Goal: Information Seeking & Learning: Check status

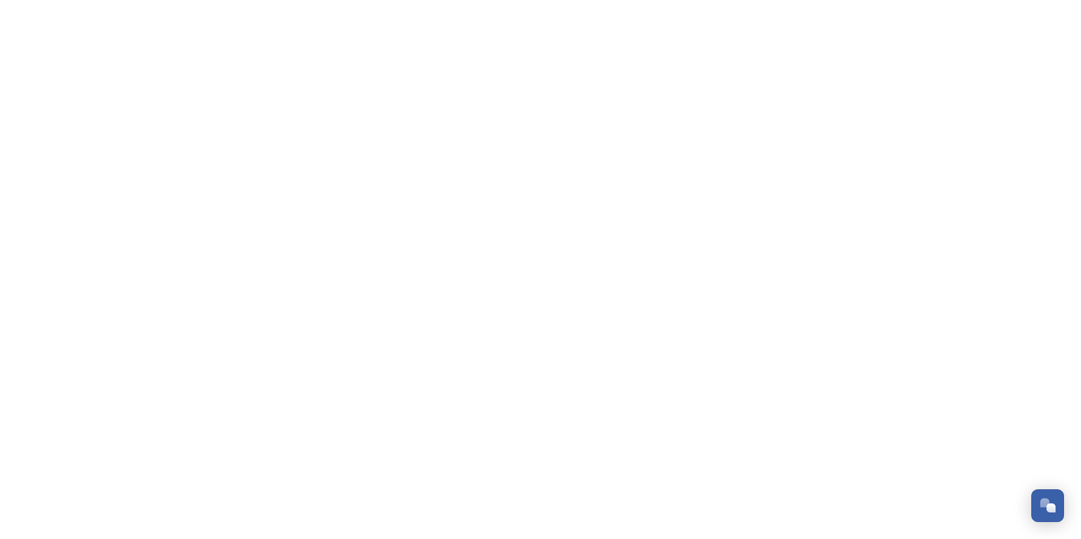
scroll to position [4908, 0]
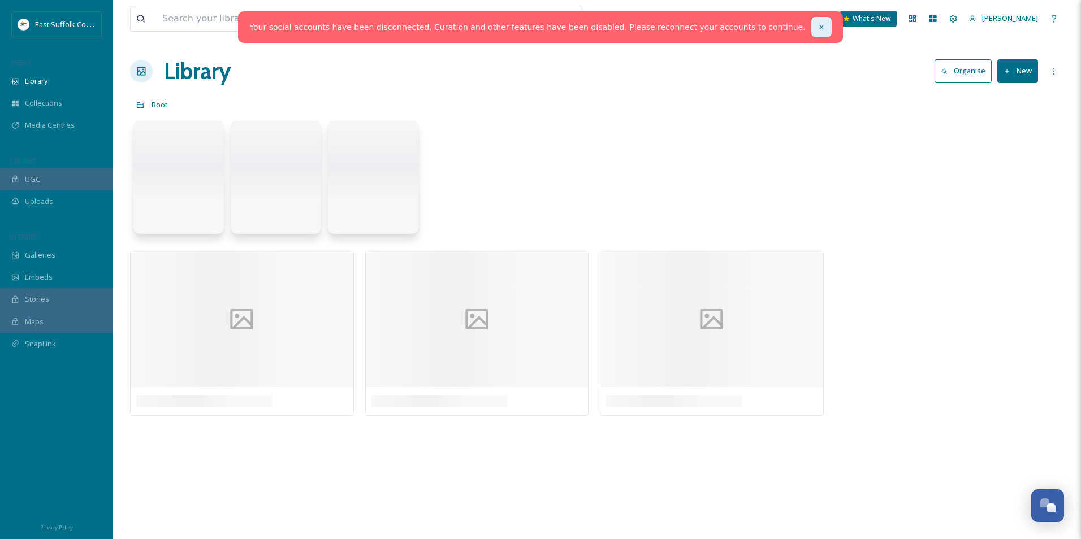
click at [811, 28] on div at bounding box center [821, 27] width 20 height 20
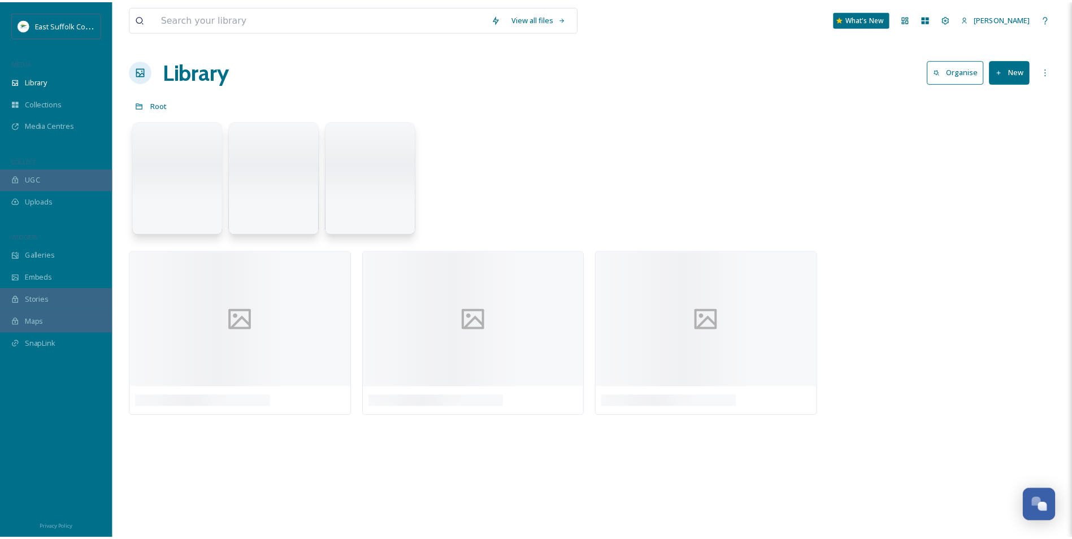
scroll to position [5228, 0]
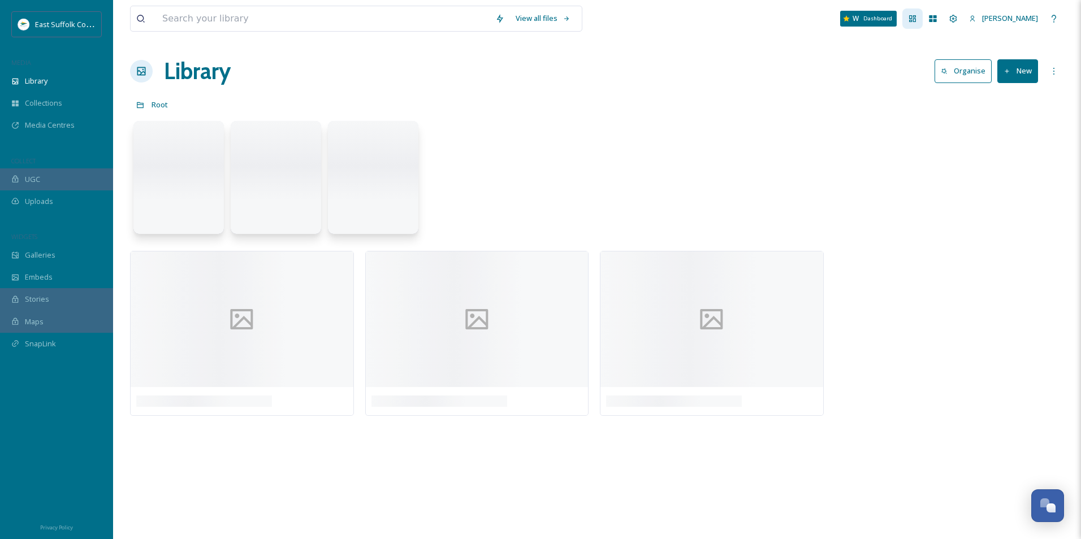
click at [923, 19] on div "Dashboard" at bounding box center [912, 18] width 20 height 20
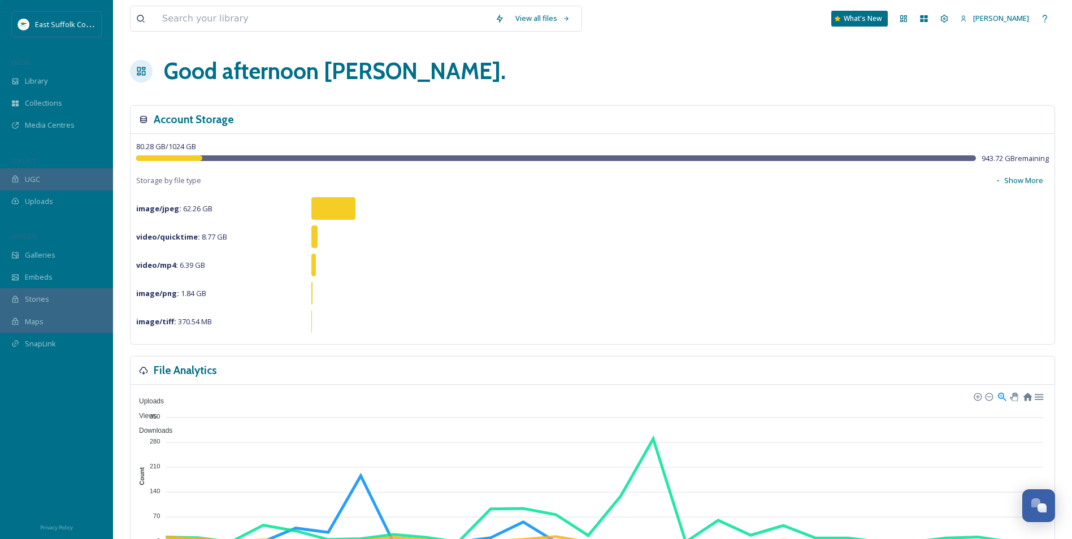
click at [55, 144] on div "East Suffolk Council MEDIA Library Collections Media Centres COLLECT UGC Upload…" at bounding box center [56, 191] width 113 height 361
click at [54, 134] on div "Media Centres" at bounding box center [56, 125] width 113 height 22
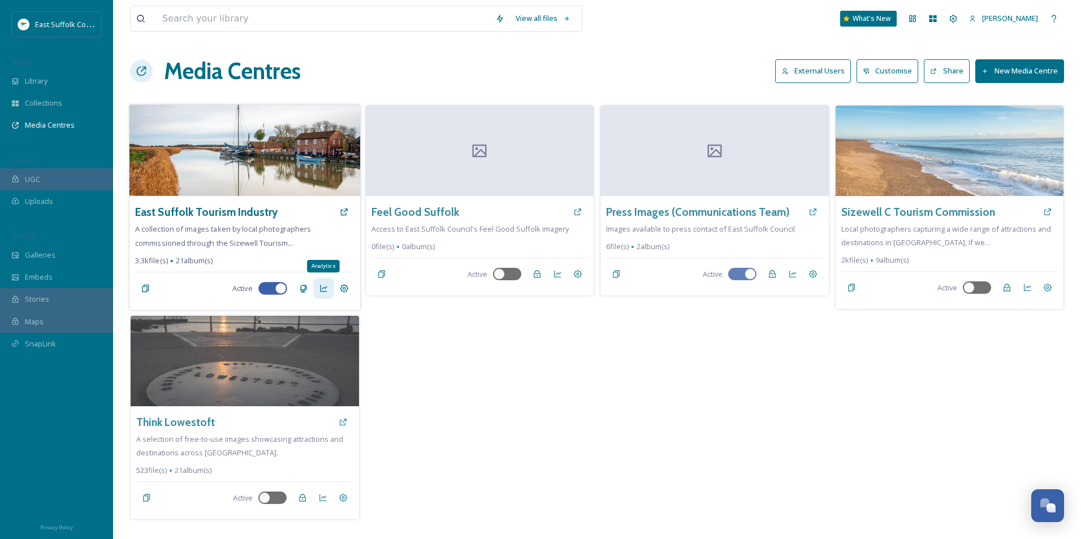
click at [319, 291] on icon at bounding box center [323, 288] width 9 height 9
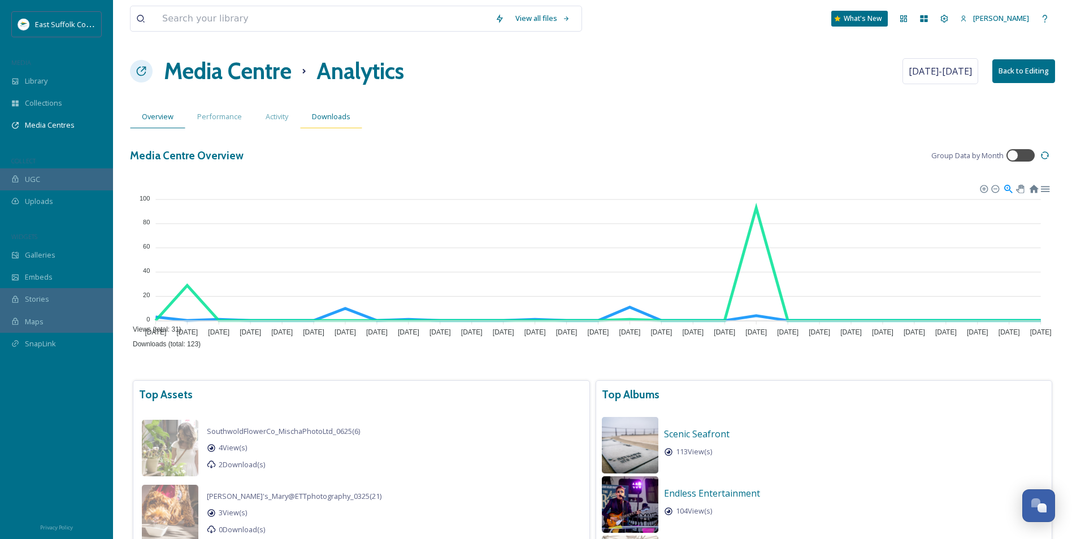
click at [333, 123] on div "Downloads" at bounding box center [331, 116] width 62 height 23
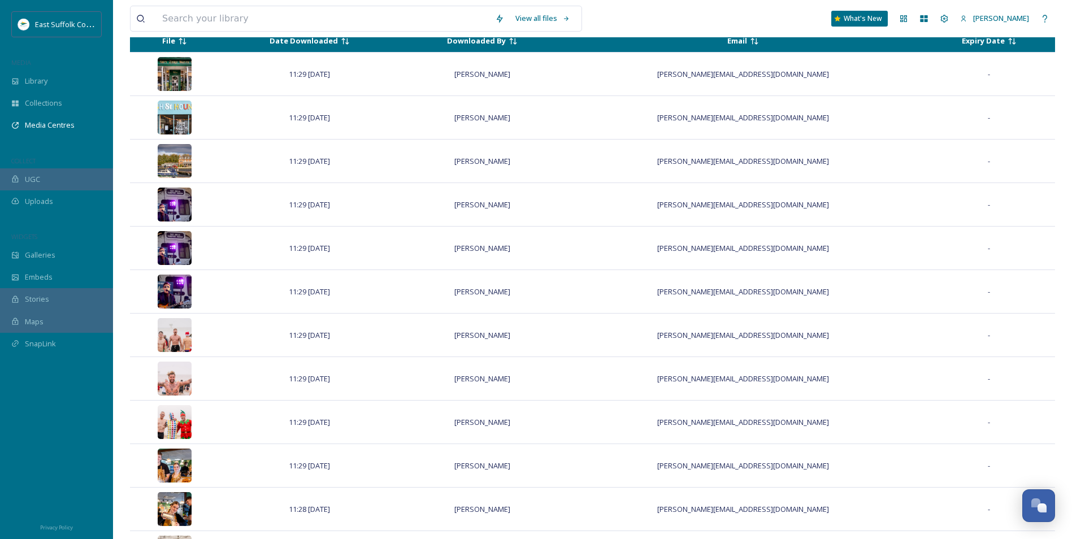
scroll to position [579, 0]
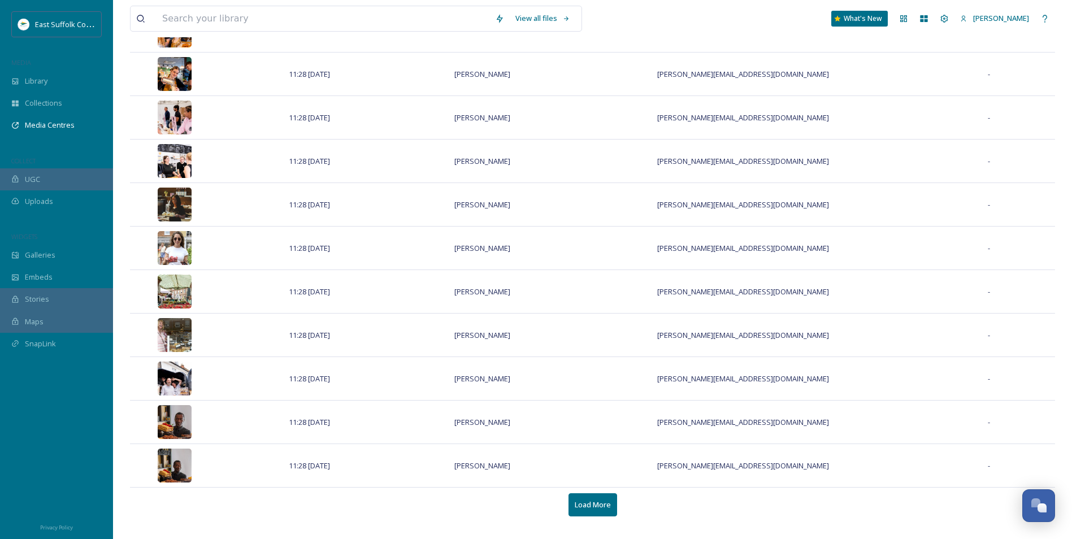
click at [579, 499] on button "Load More" at bounding box center [593, 505] width 49 height 23
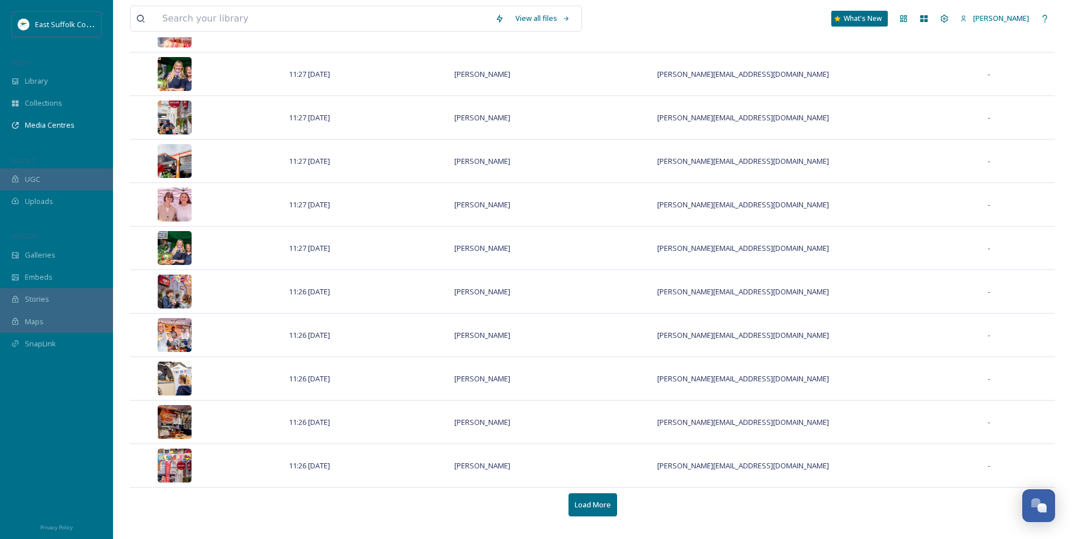
click at [598, 497] on button "Load More" at bounding box center [593, 505] width 49 height 23
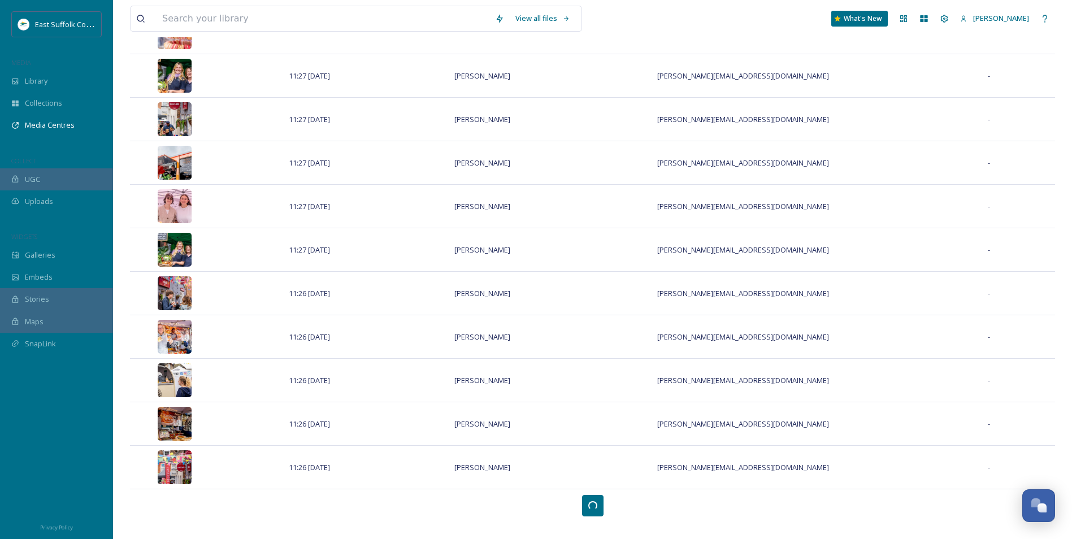
scroll to position [1448, 0]
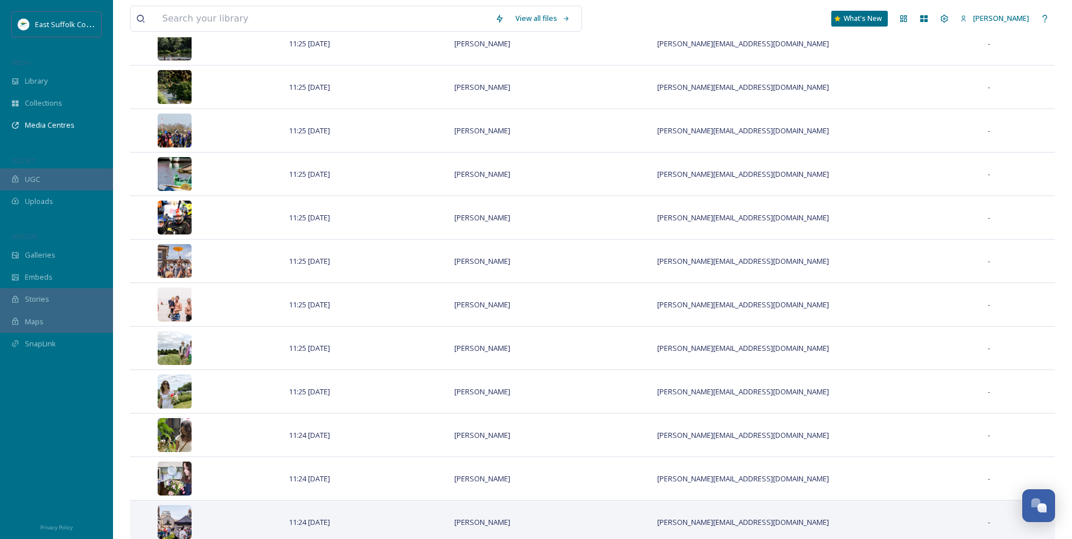
click at [564, 506] on td "[PERSON_NAME]" at bounding box center [482, 522] width 163 height 44
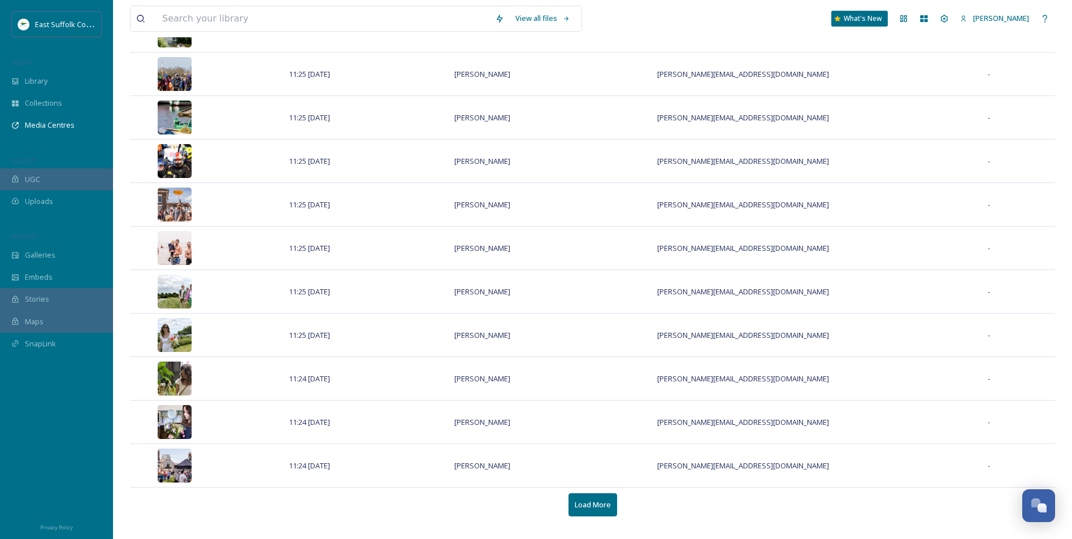
click at [582, 503] on button "Load More" at bounding box center [593, 505] width 49 height 23
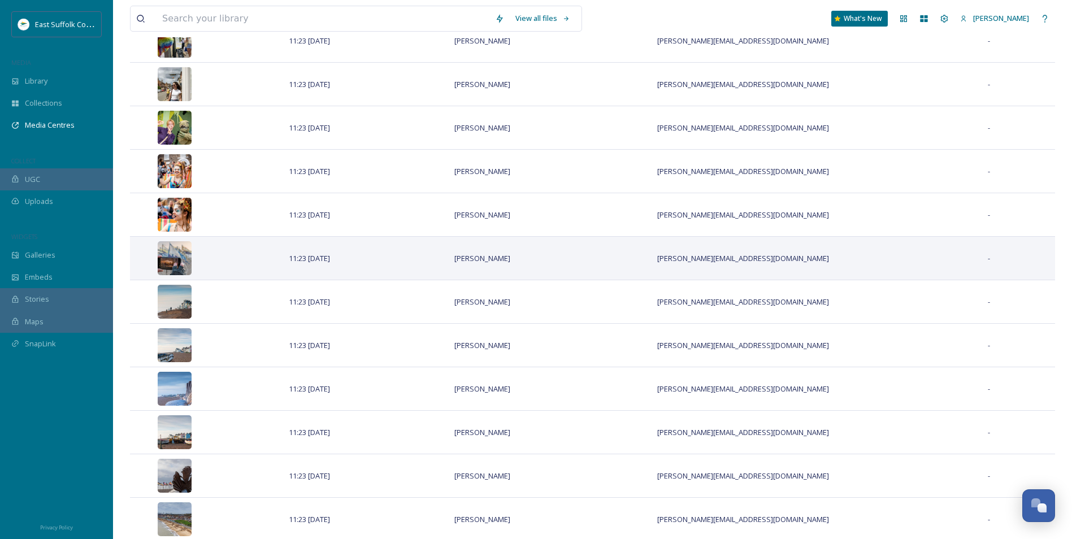
scroll to position [3191, 0]
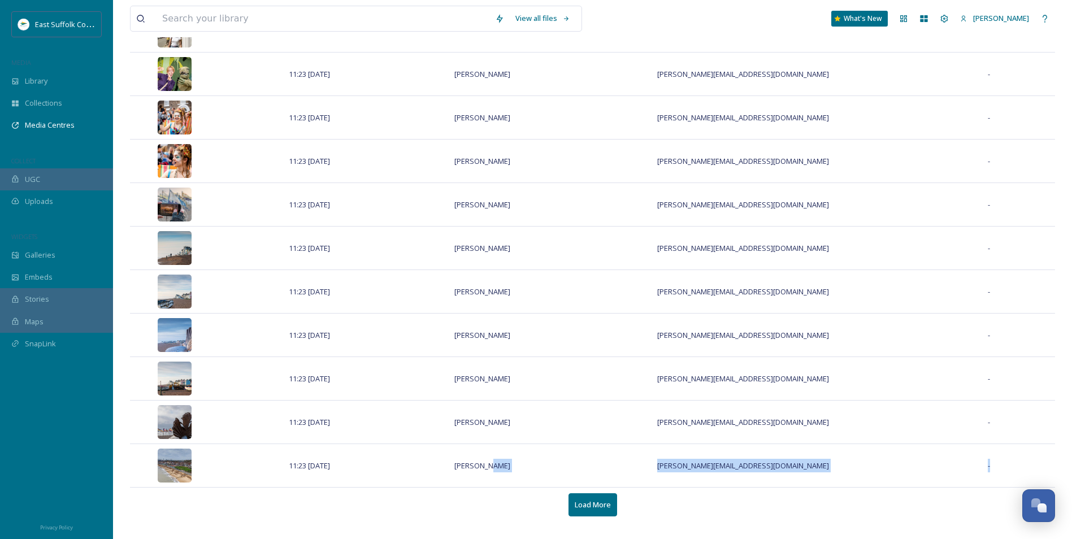
drag, startPoint x: 562, startPoint y: 490, endPoint x: 606, endPoint y: 499, distance: 44.5
click at [606, 499] on button "Load More" at bounding box center [593, 505] width 49 height 23
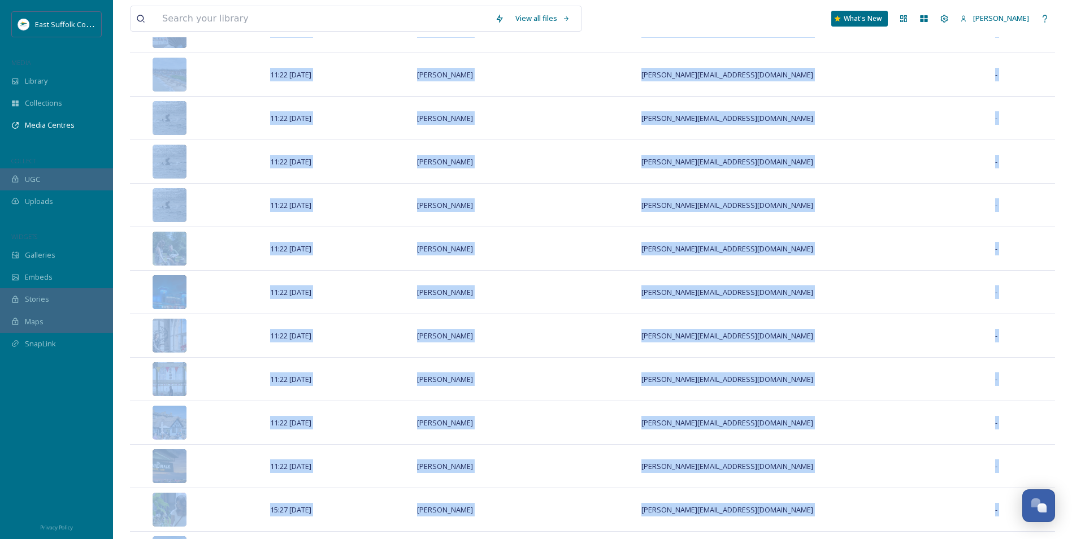
scroll to position [4061, 0]
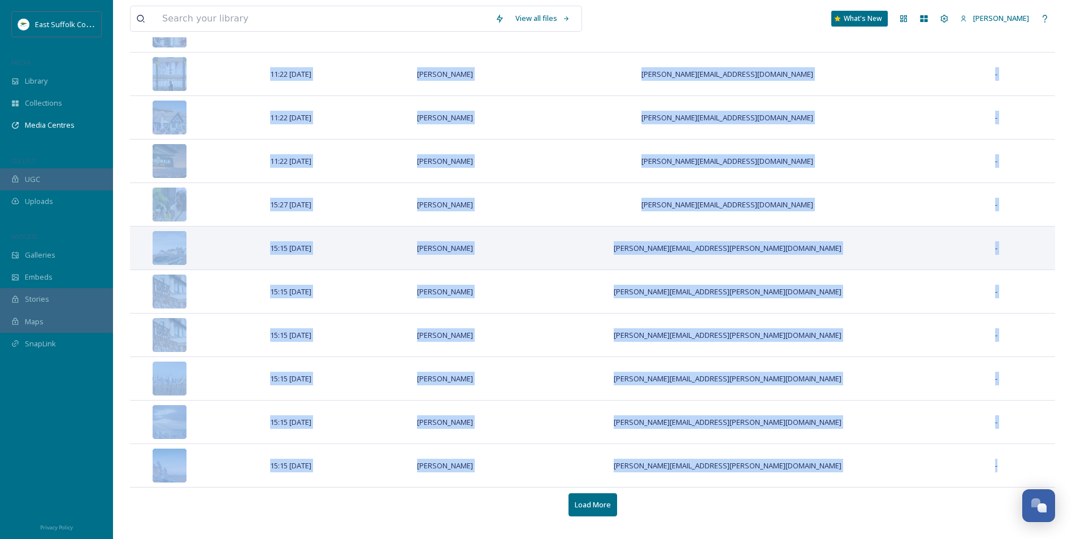
click at [652, 265] on td "[PERSON_NAME][EMAIL_ADDRESS][PERSON_NAME][DOMAIN_NAME]" at bounding box center [727, 248] width 419 height 44
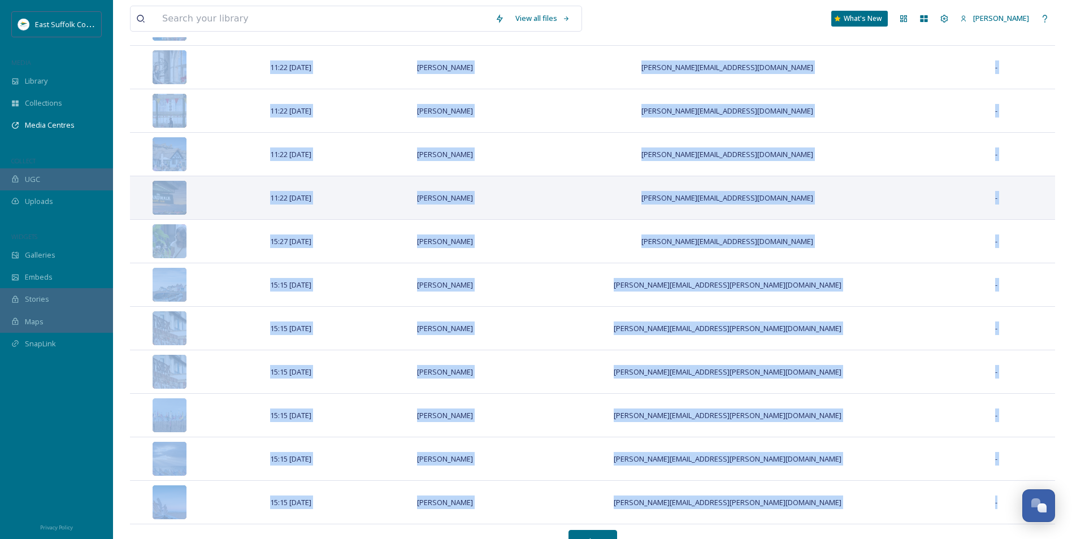
scroll to position [4005, 0]
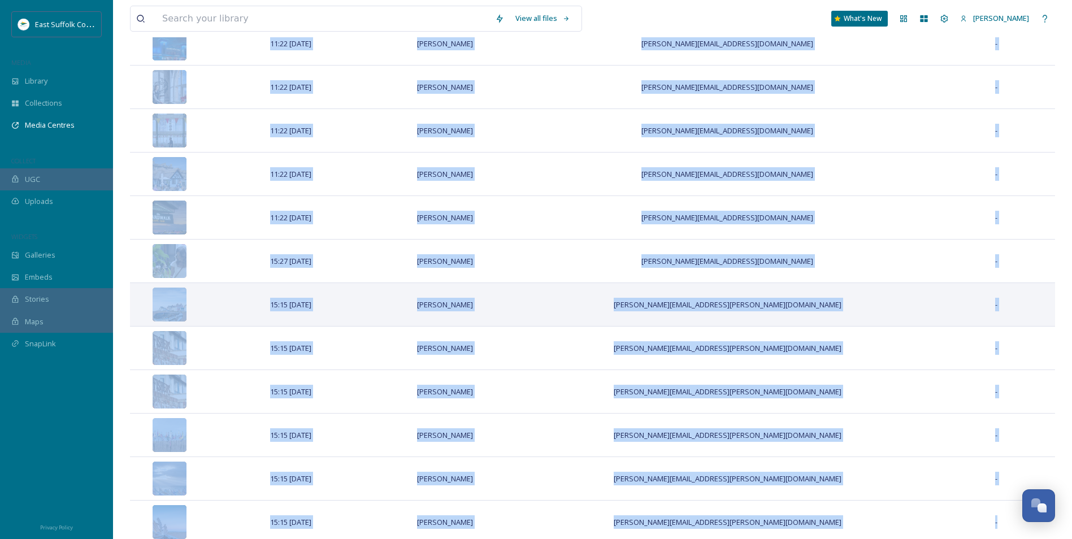
click at [1018, 293] on td "-" at bounding box center [996, 305] width 118 height 44
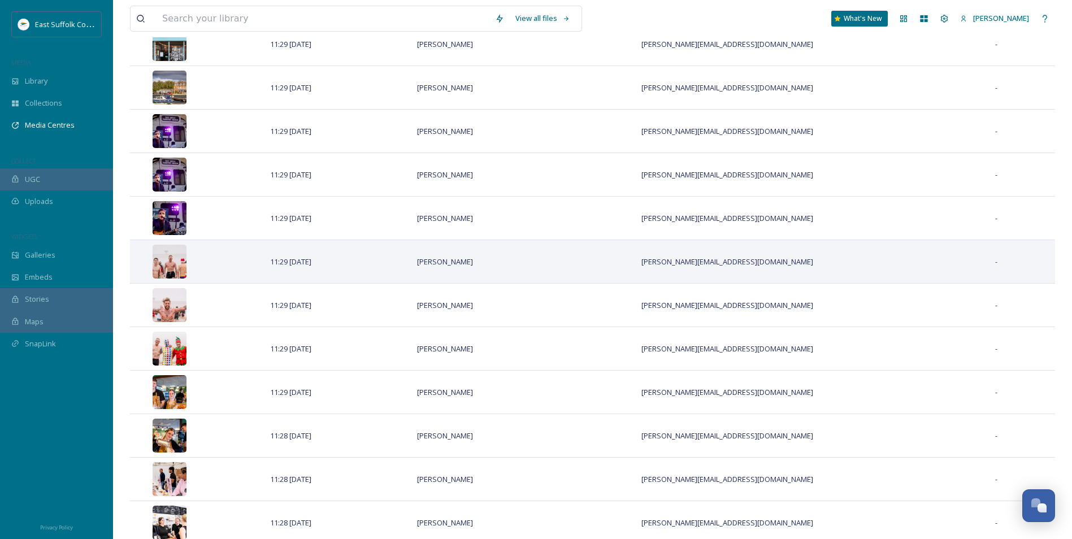
scroll to position [0, 0]
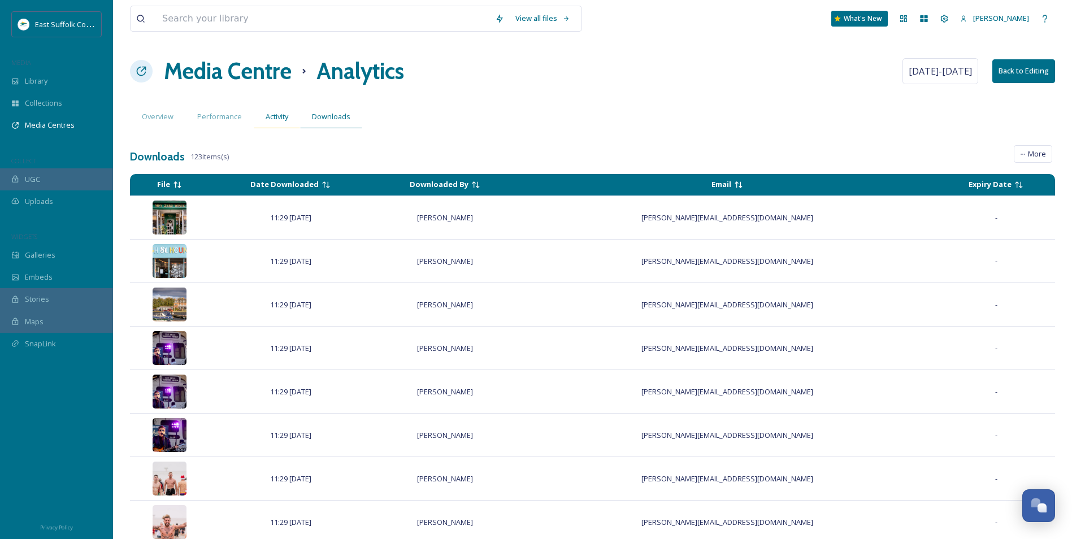
click at [278, 121] on span "Activity" at bounding box center [277, 116] width 23 height 11
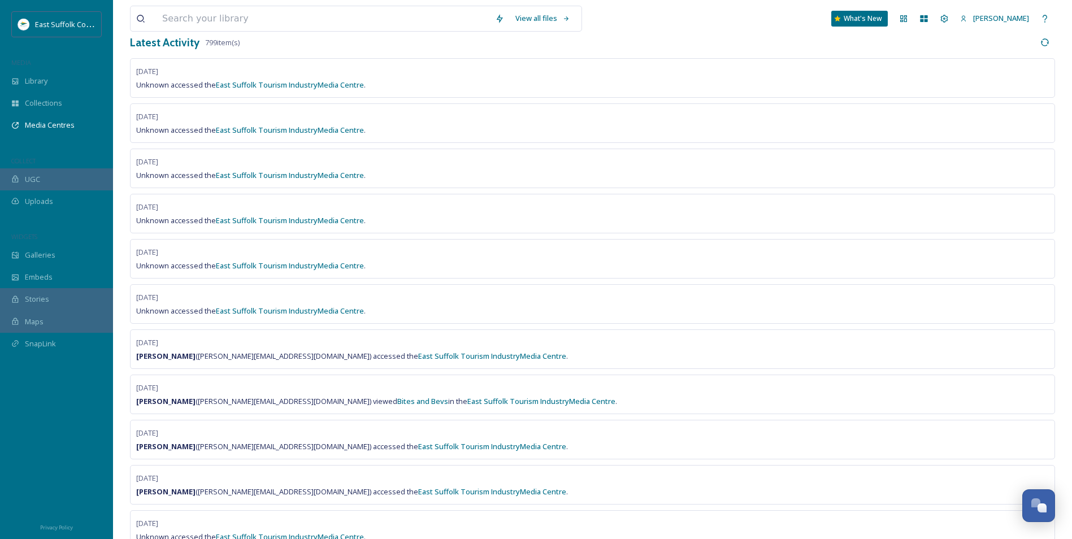
scroll to position [57, 0]
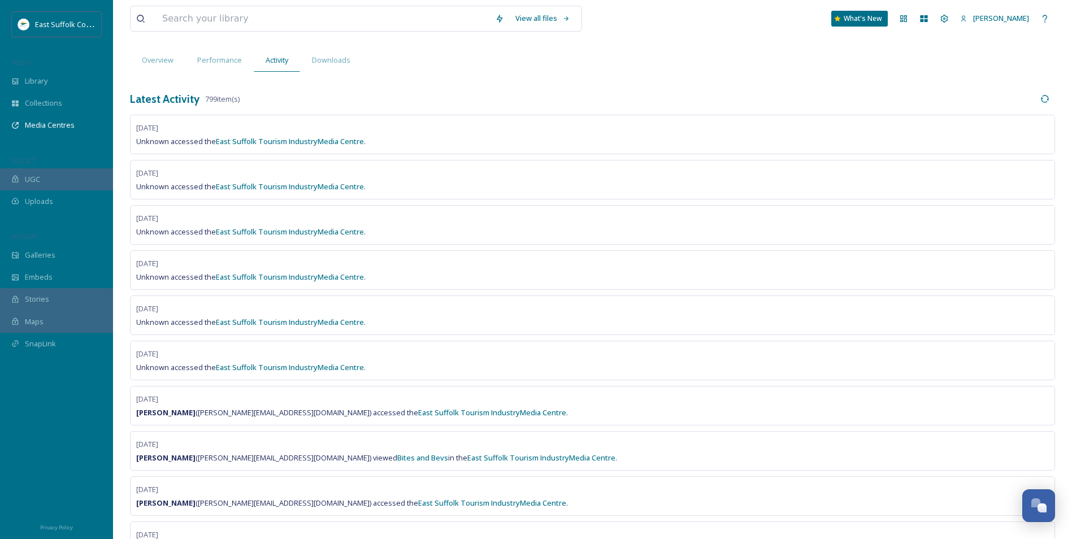
drag, startPoint x: 135, startPoint y: 265, endPoint x: 184, endPoint y: 266, distance: 49.8
click at [184, 266] on div "[DATE] Unknown accessed the East Suffolk Tourism Industry Media Centre ." at bounding box center [592, 270] width 925 height 40
click at [399, 258] on div "[DATE] Unknown accessed the East Suffolk Tourism Industry Media Centre ." at bounding box center [592, 270] width 925 height 40
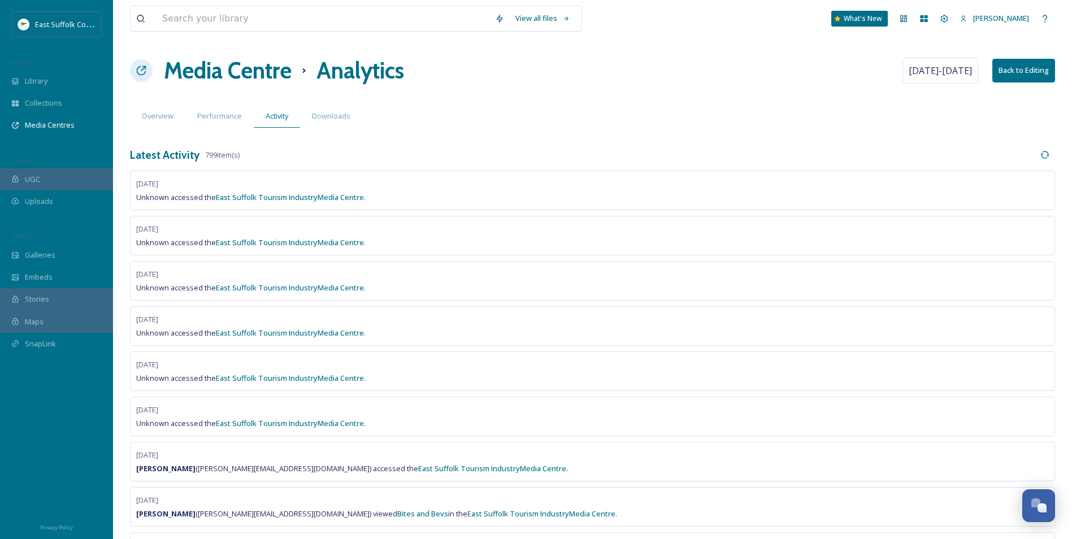
scroll to position [0, 0]
drag, startPoint x: 136, startPoint y: 184, endPoint x: 197, endPoint y: 184, distance: 61.6
click at [197, 184] on div "[DATE] Unknown accessed the East Suffolk Tourism Industry Media Centre ." at bounding box center [592, 191] width 925 height 40
click at [520, 207] on div "[DATE] Unknown accessed the East Suffolk Tourism Industry Media Centre ." at bounding box center [592, 191] width 925 height 40
click at [1042, 157] on icon at bounding box center [1044, 155] width 7 height 7
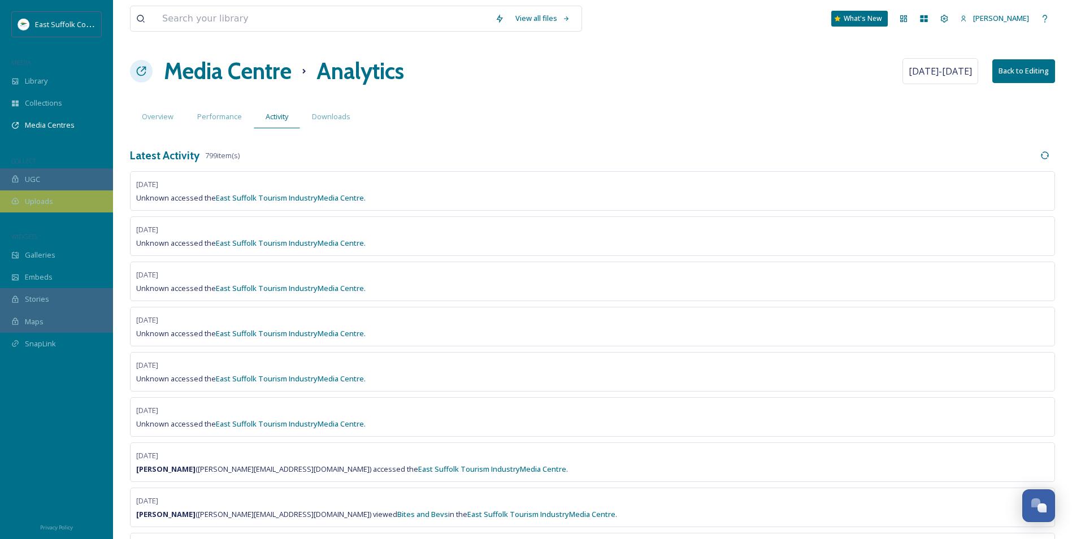
click at [61, 203] on div "Uploads" at bounding box center [56, 202] width 113 height 22
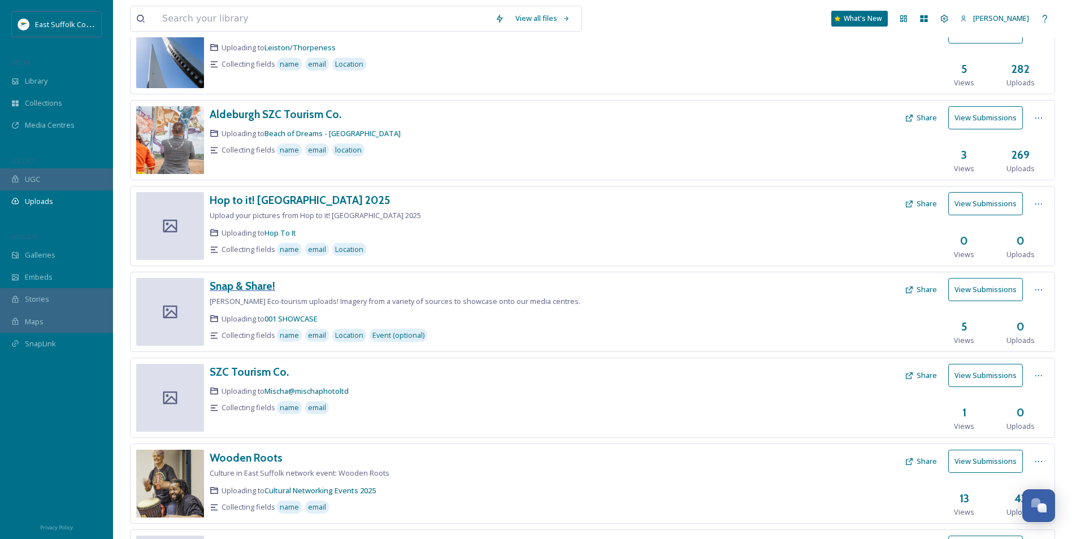
scroll to position [283, 0]
